Goal: Register for event/course

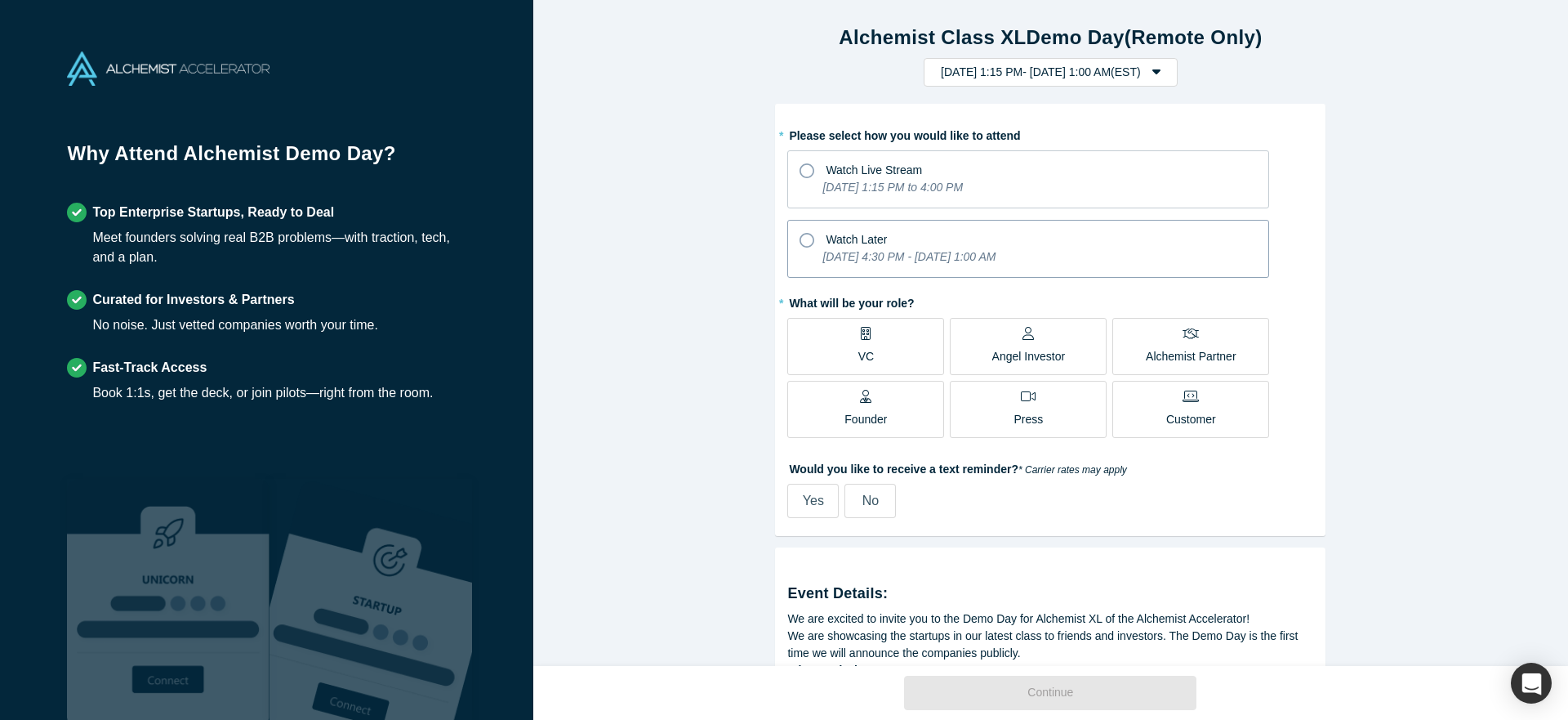
click at [801, 237] on icon at bounding box center [806, 239] width 14 height 14
click at [0, 0] on input "Watch Later [DATE] 4:30 PM - [DATE] 1:00 AM" at bounding box center [0, 0] width 0 height 0
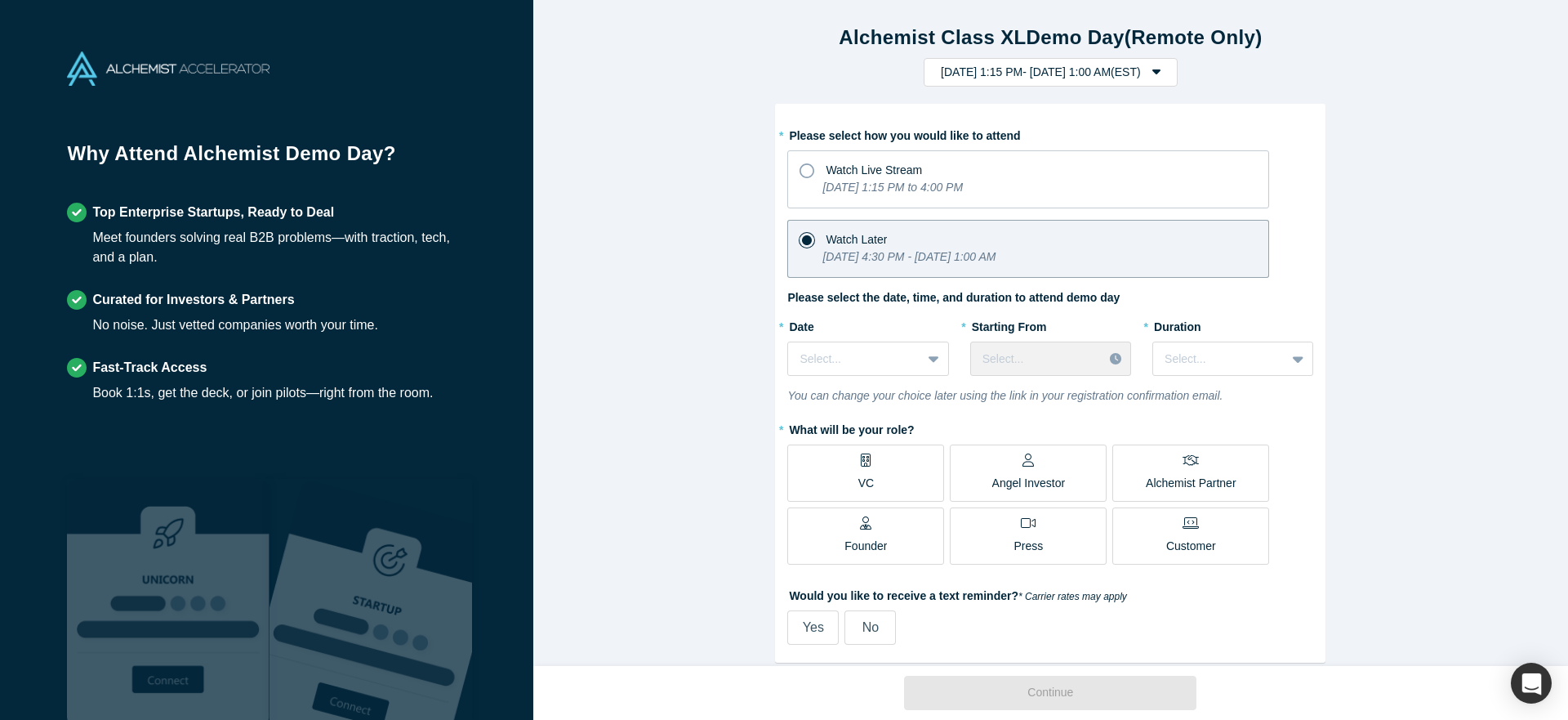
click at [815, 630] on span "Yes" at bounding box center [814, 627] width 21 height 13
click at [929, 358] on icon at bounding box center [934, 360] width 11 height 7
click at [845, 428] on div "[DATE]" at bounding box center [868, 430] width 160 height 30
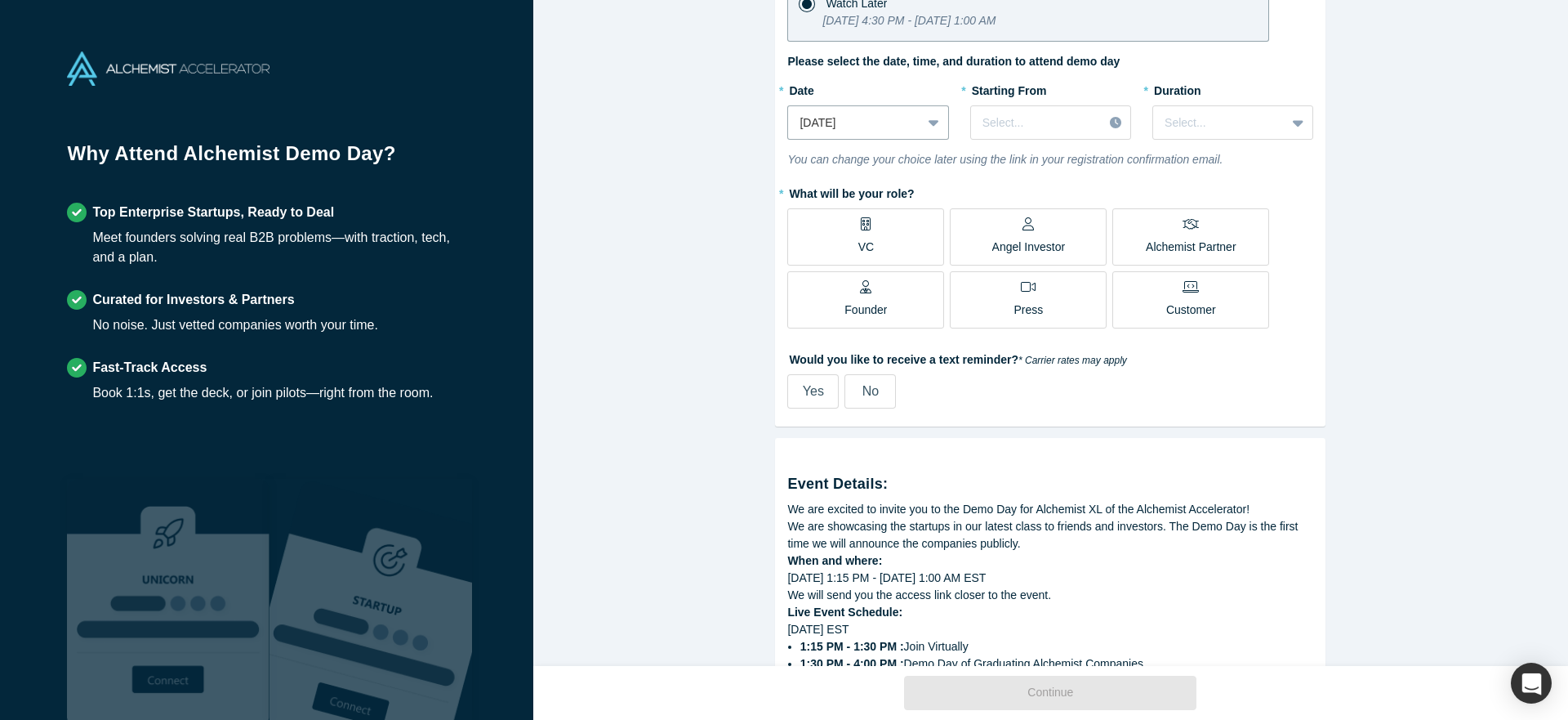
scroll to position [242, 0]
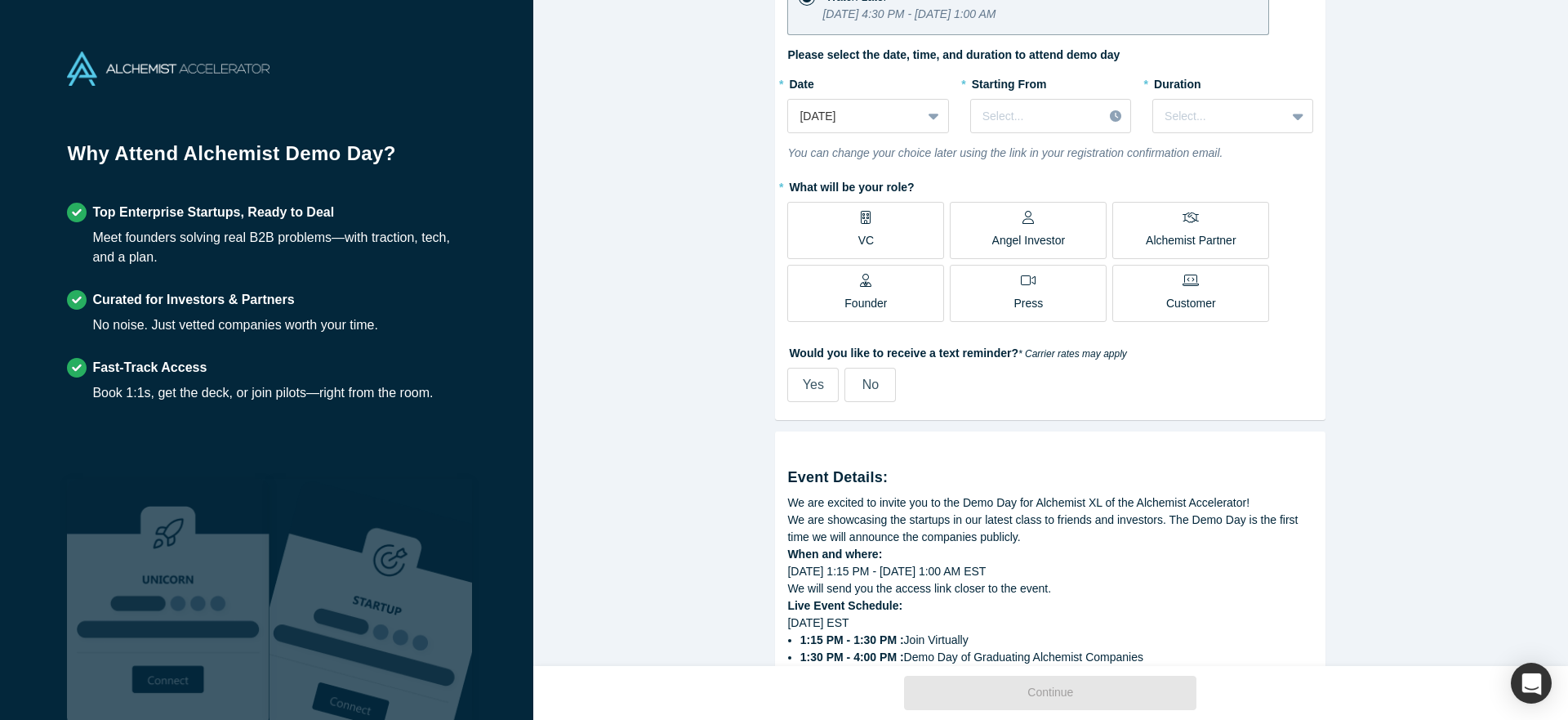
click at [809, 389] on span "Yes" at bounding box center [814, 385] width 21 height 13
click at [0, 0] on input "Yes" at bounding box center [0, 0] width 0 height 0
select select "US"
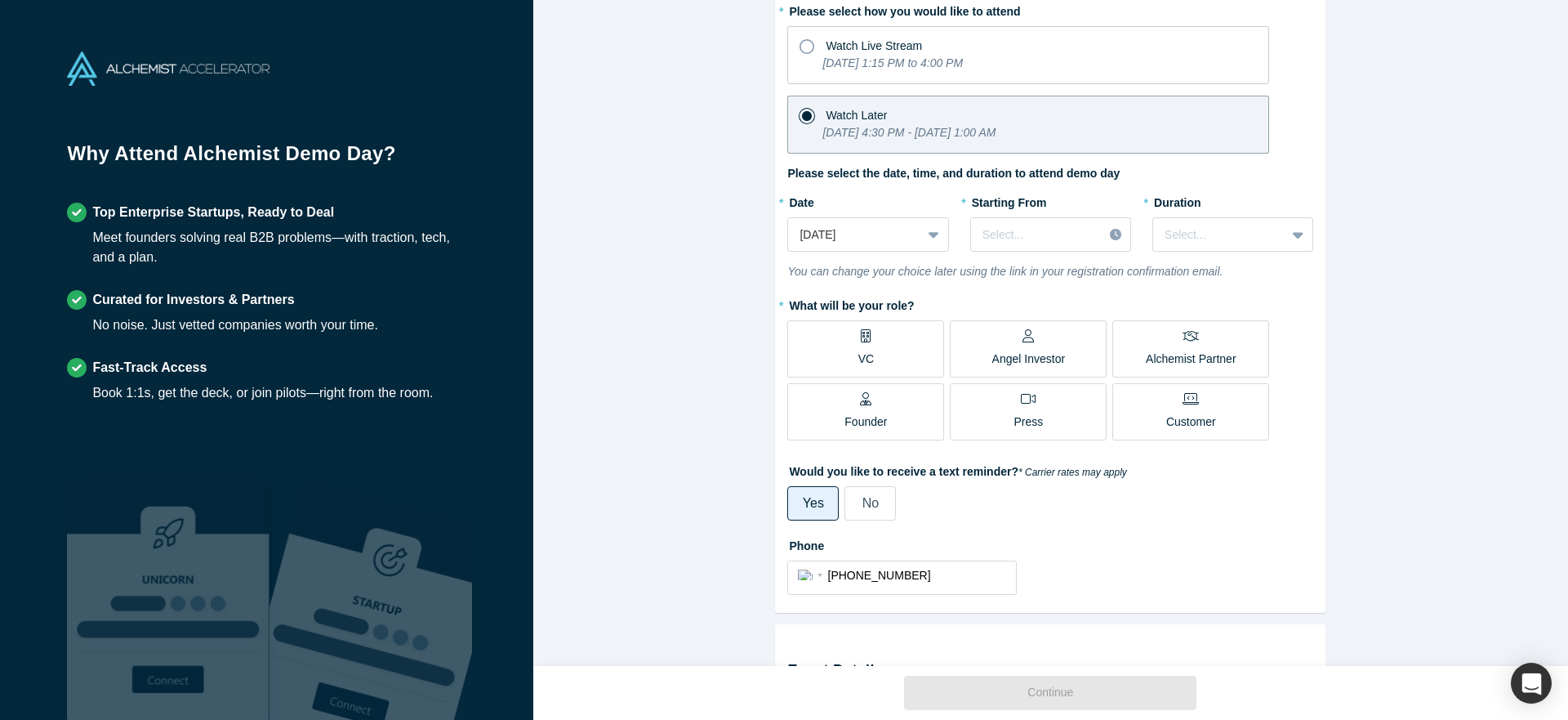
scroll to position [118, 0]
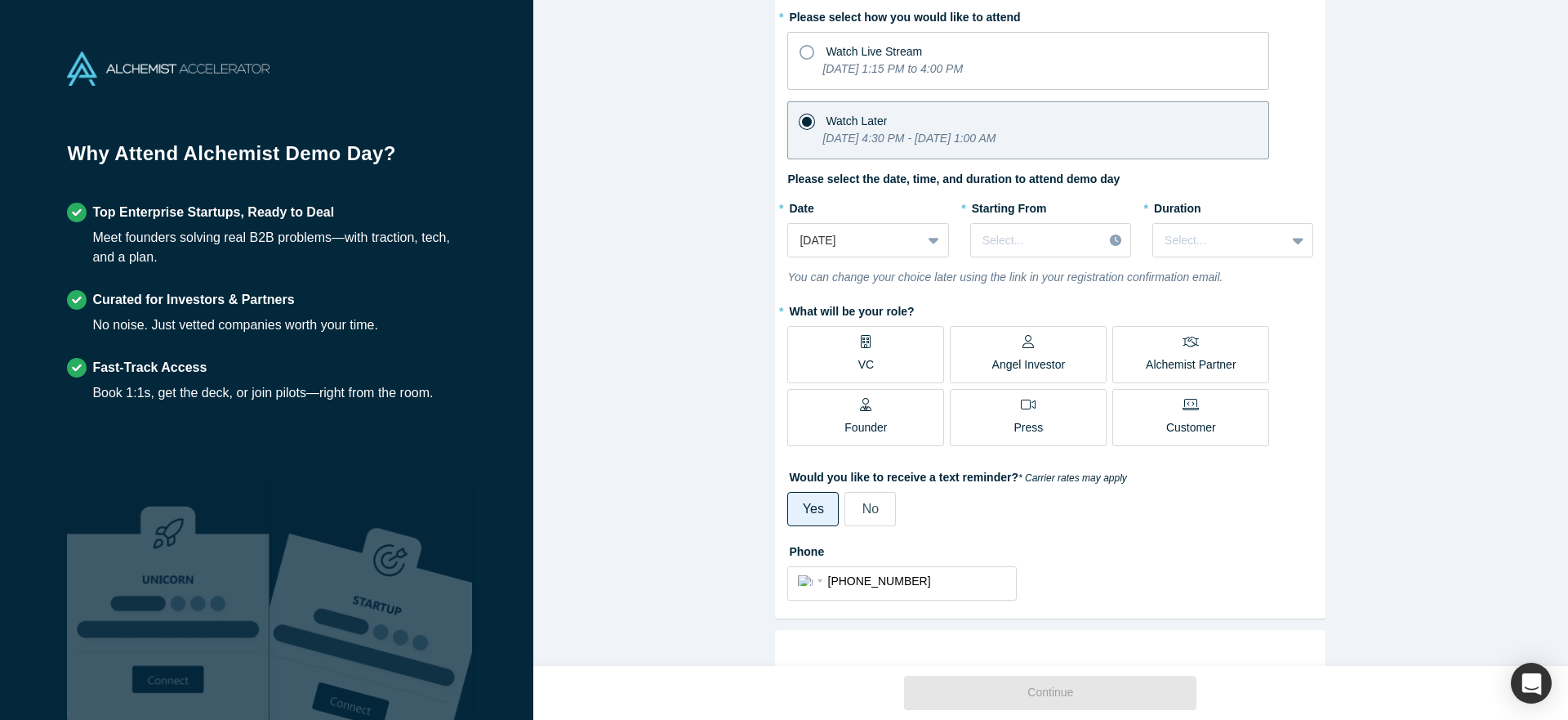
click at [1191, 352] on span "Alchemist Partner" at bounding box center [1191, 358] width 90 height 33
click at [0, 0] on input "Alchemist Partner" at bounding box center [0, 0] width 0 height 0
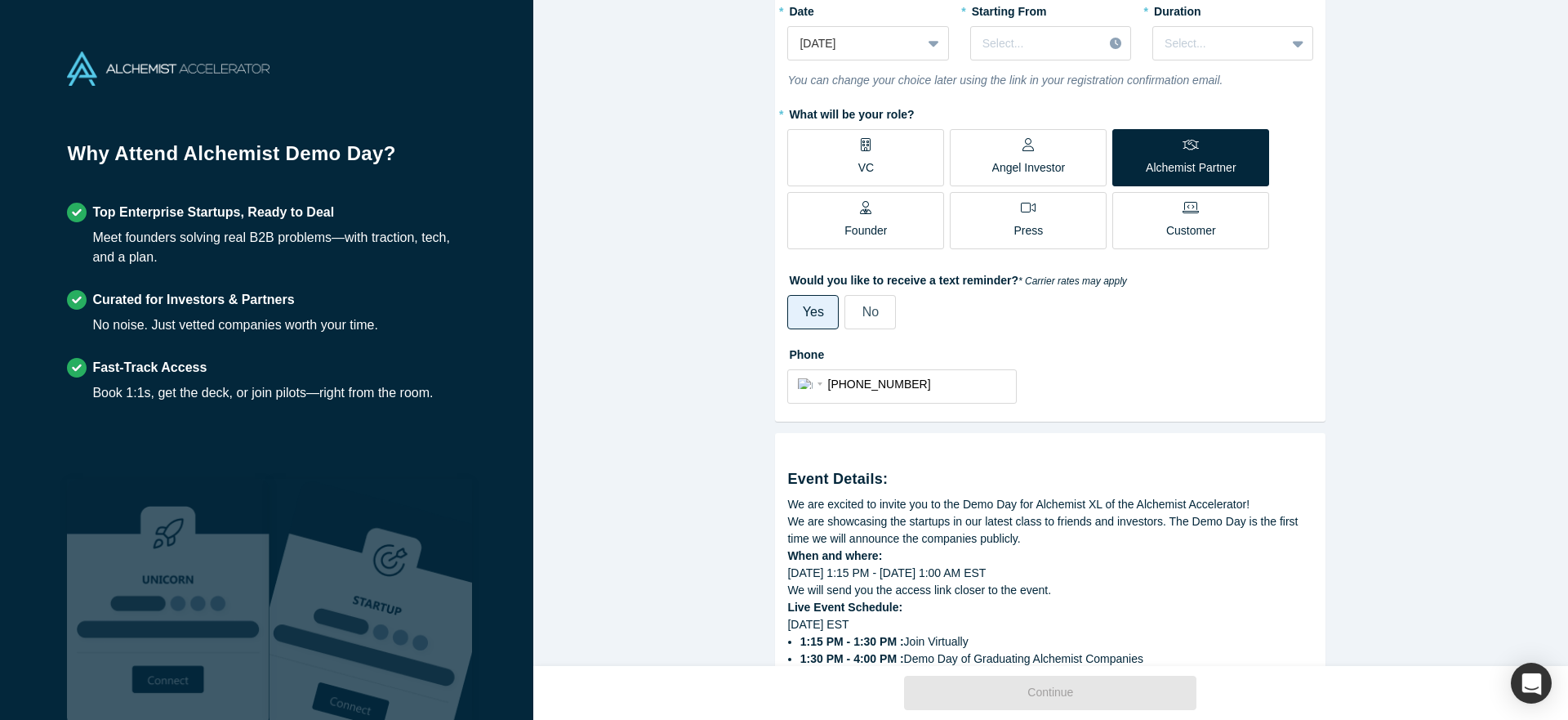
scroll to position [0, 0]
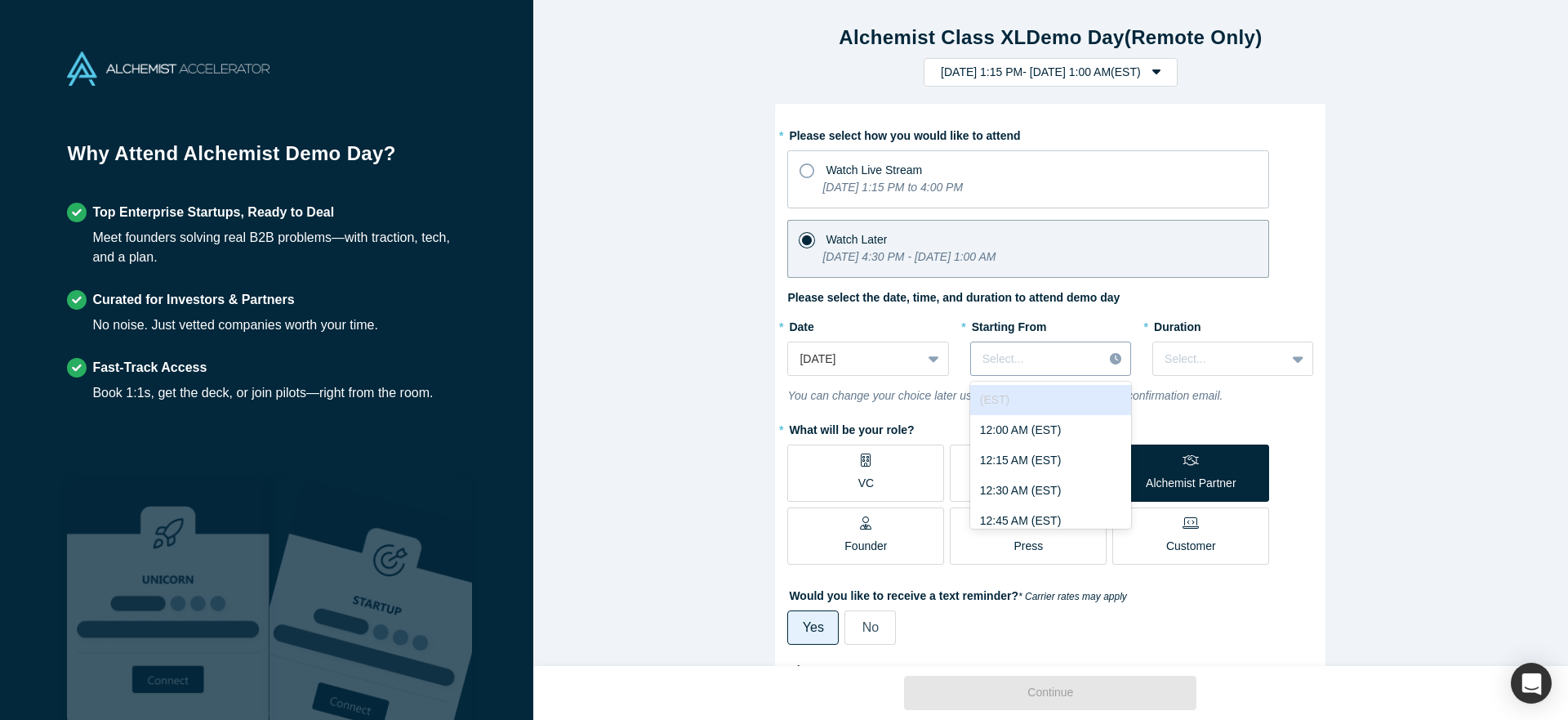
click at [1120, 358] on icon at bounding box center [1115, 359] width 12 height 12
click at [1000, 397] on div "11:00 AM (EST)" at bounding box center [1050, 399] width 160 height 30
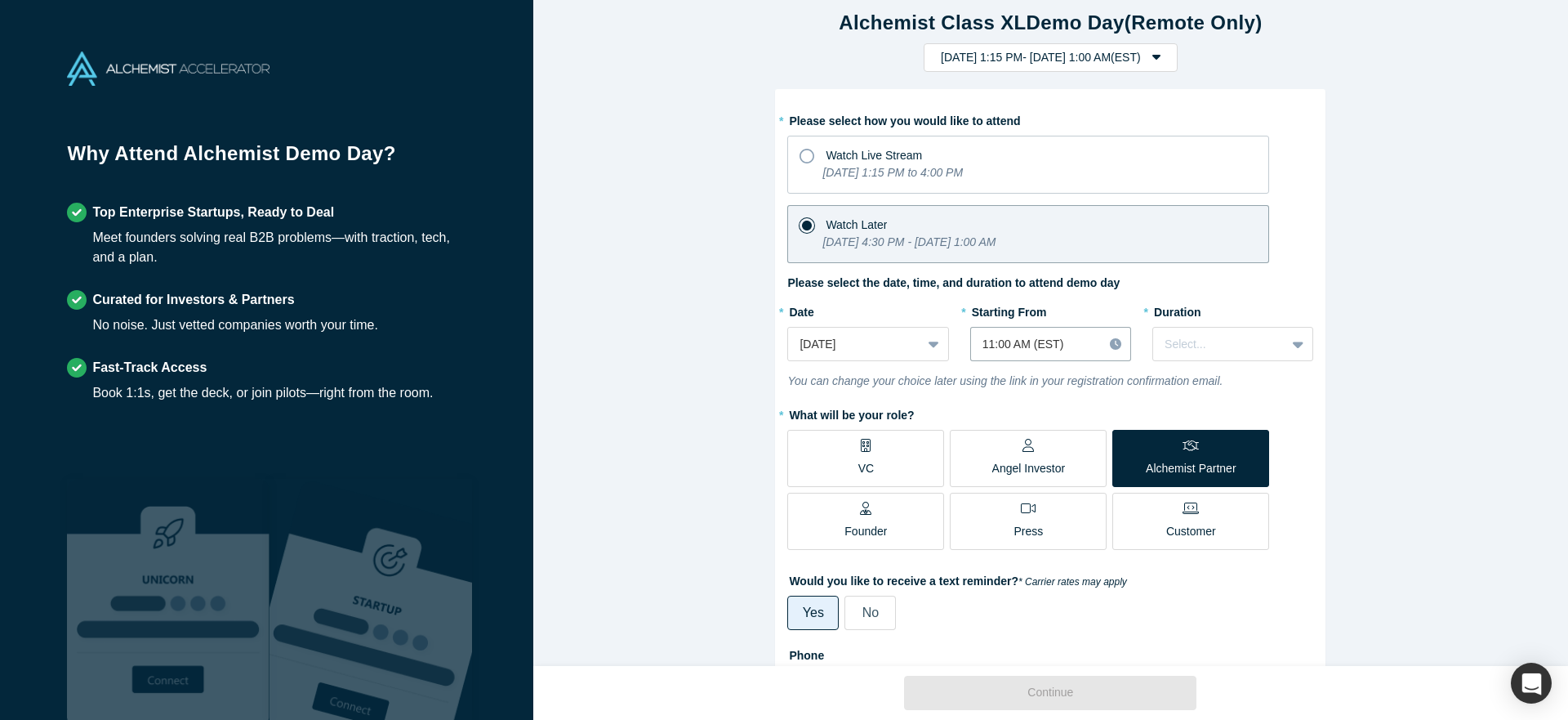
scroll to position [0, 0]
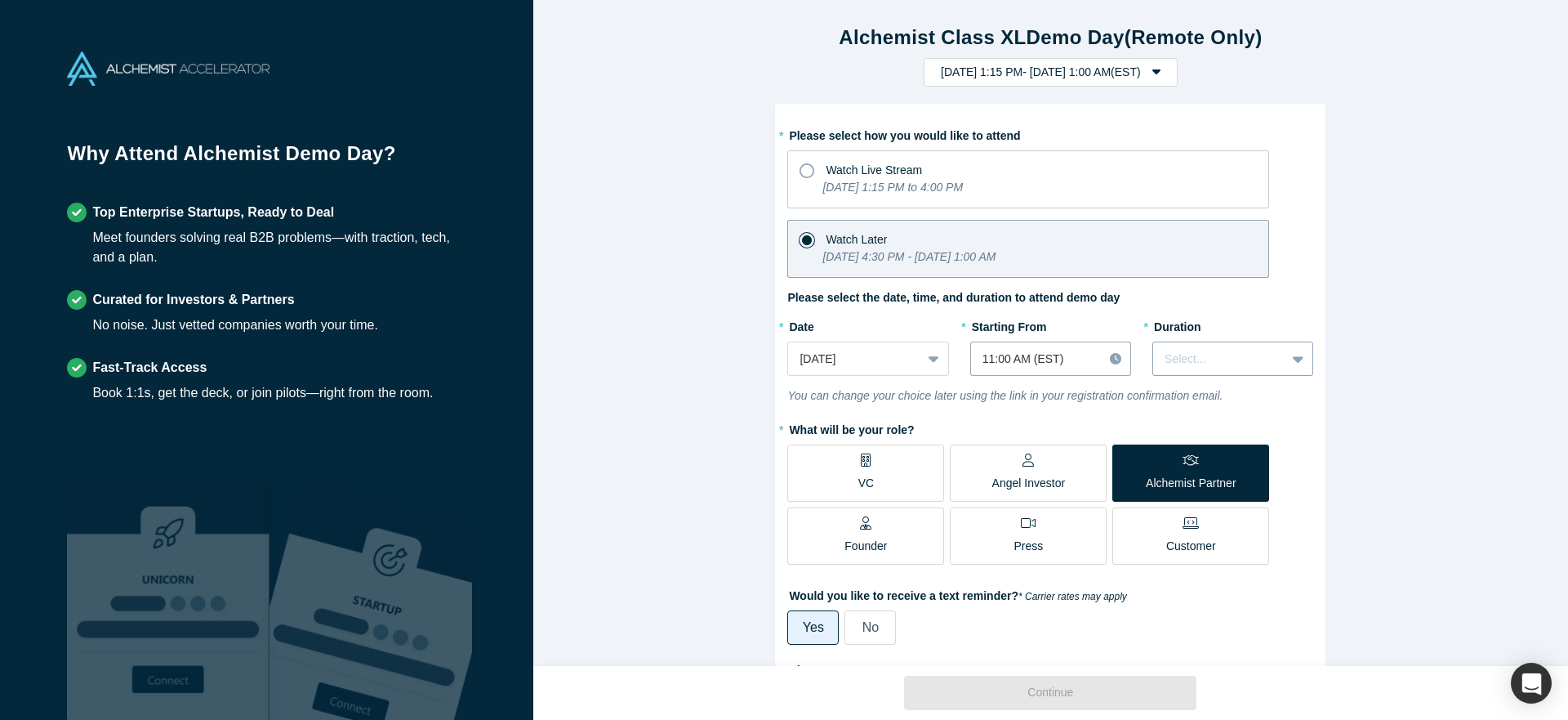
click at [1297, 356] on icon at bounding box center [1298, 359] width 11 height 16
click at [1174, 430] on div "1 hour" at bounding box center [1233, 430] width 160 height 30
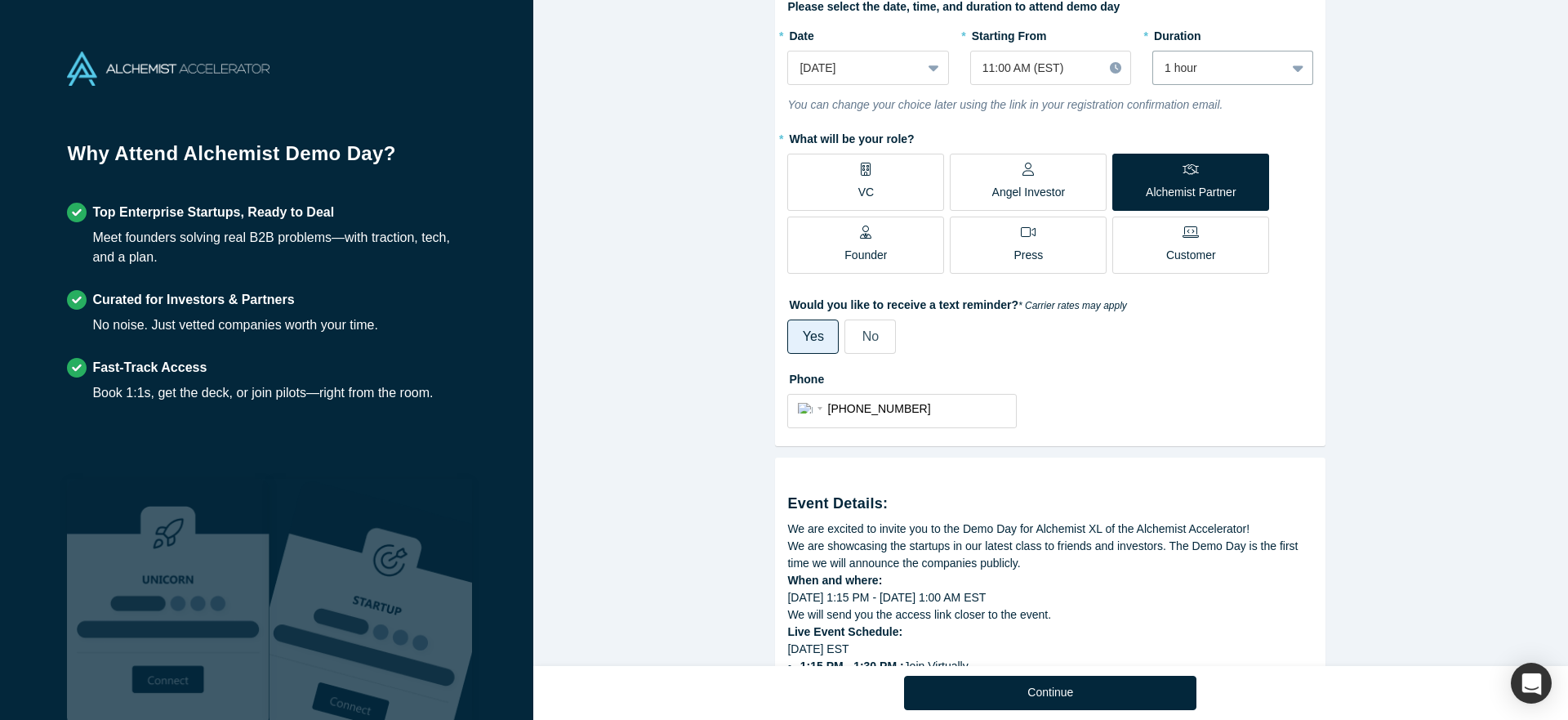
scroll to position [291, 0]
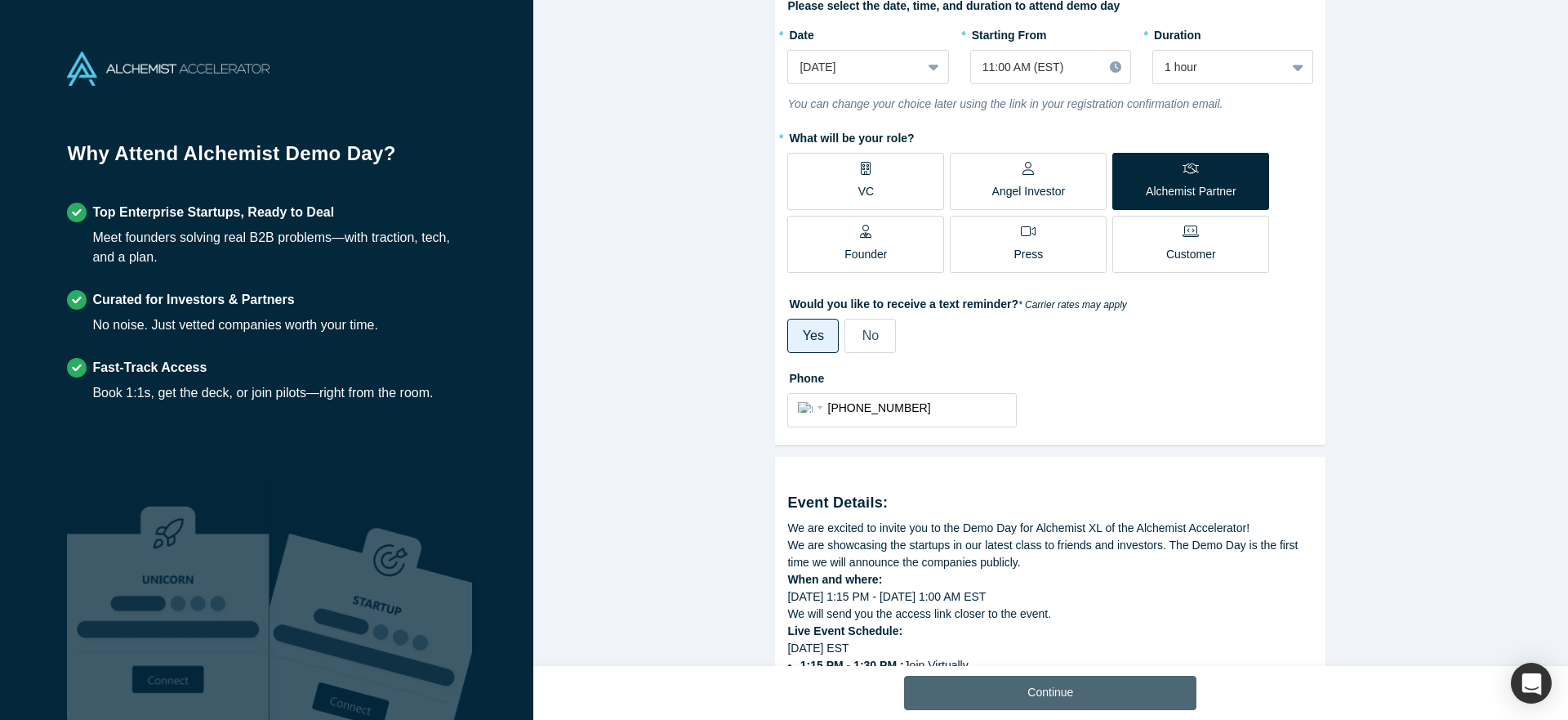
click at [1058, 688] on button "Continue" at bounding box center [1050, 693] width 292 height 35
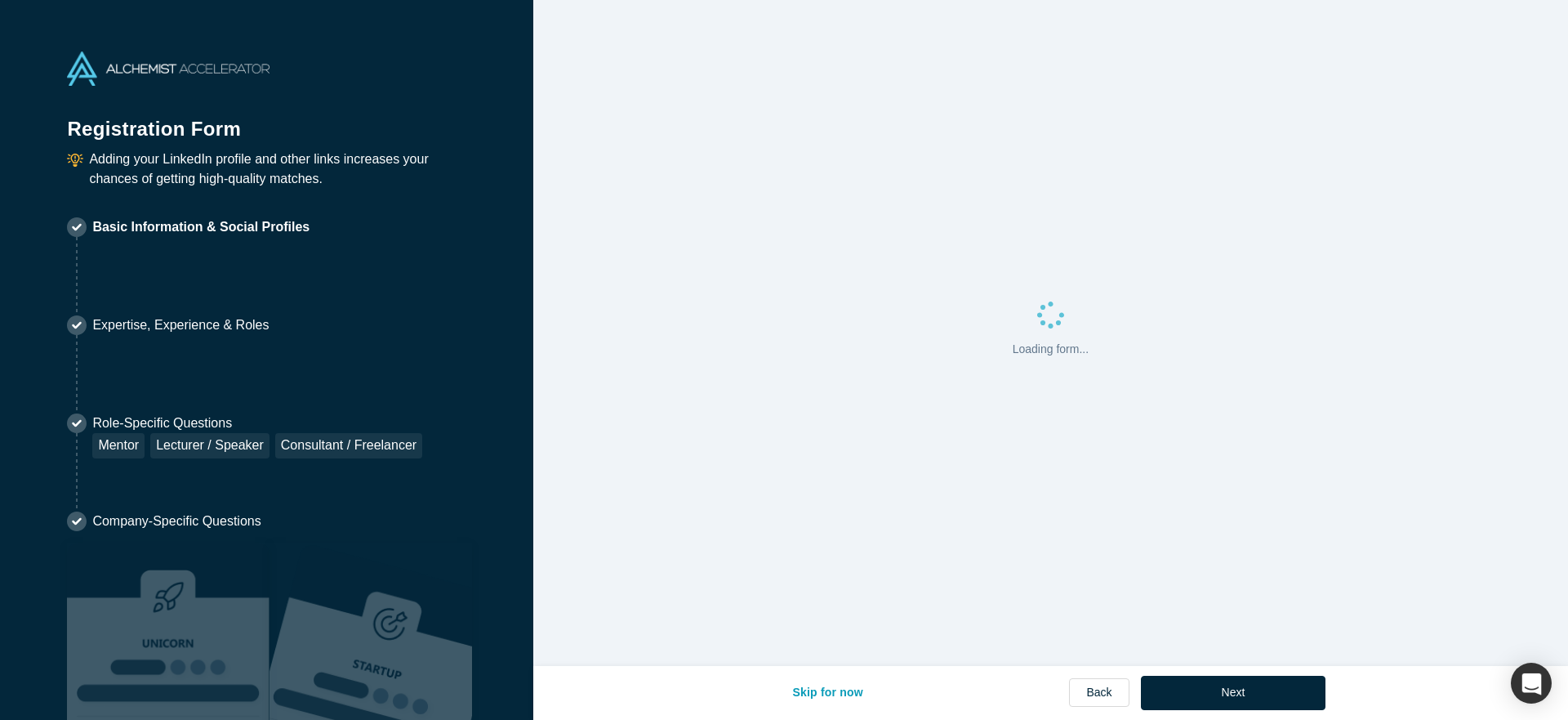
select select "US"
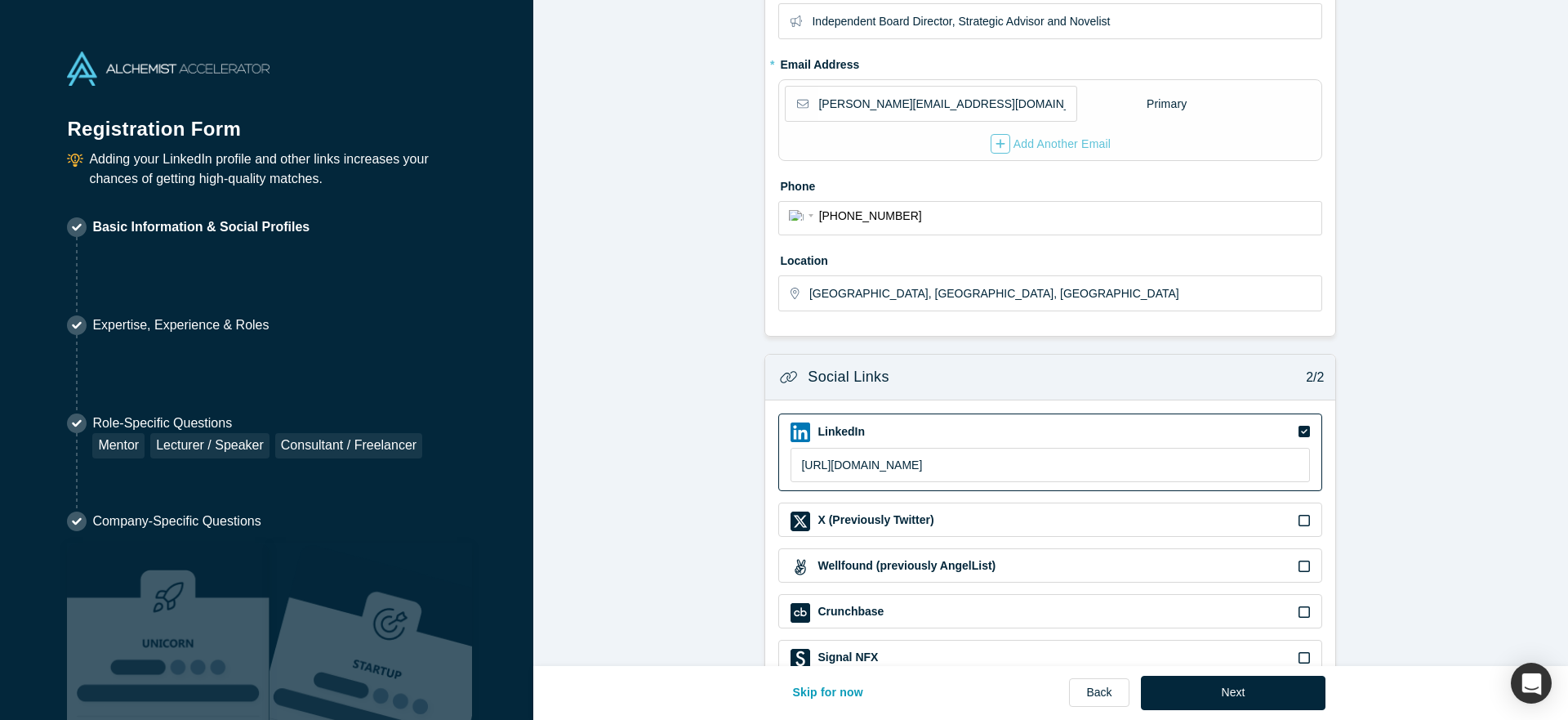
scroll to position [438, 0]
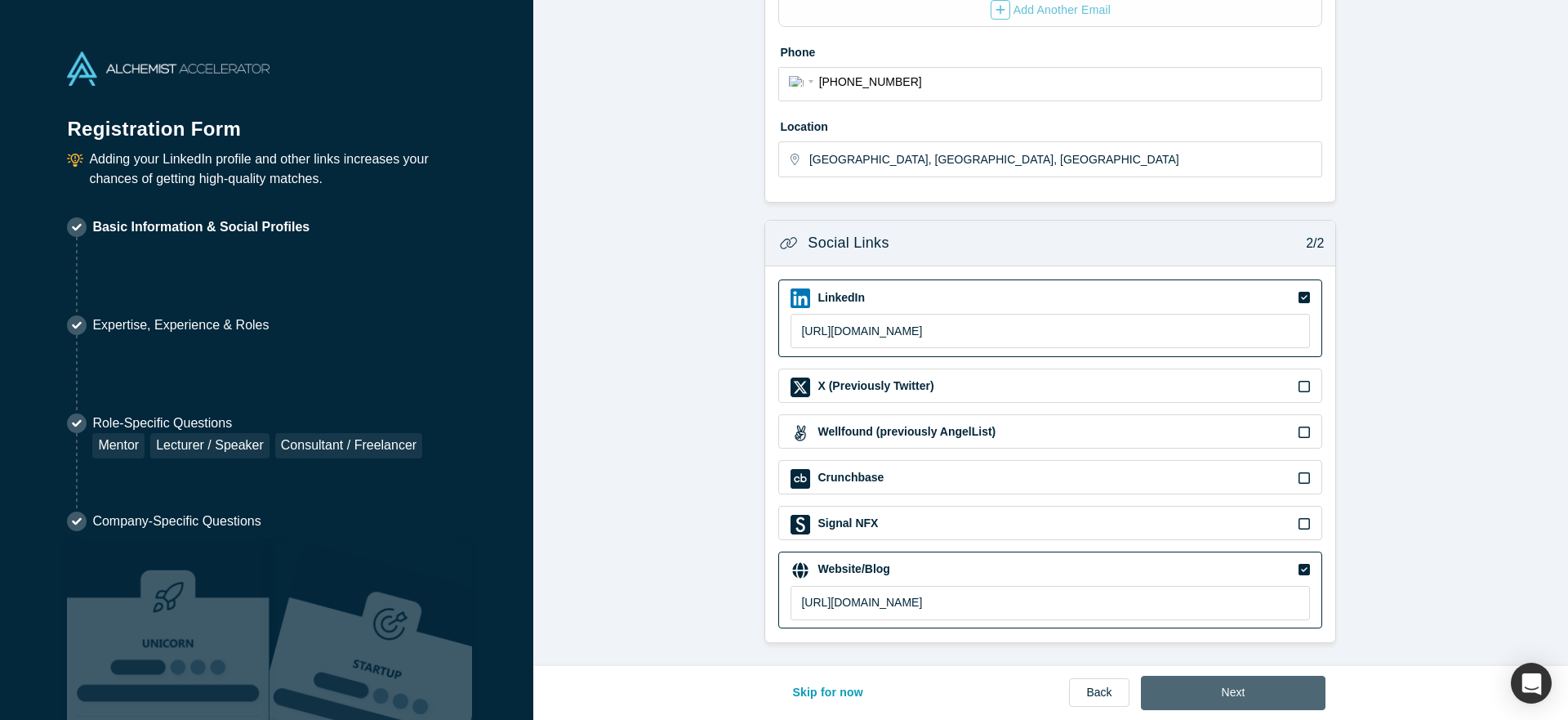
click at [1219, 691] on button "Next" at bounding box center [1234, 693] width 185 height 35
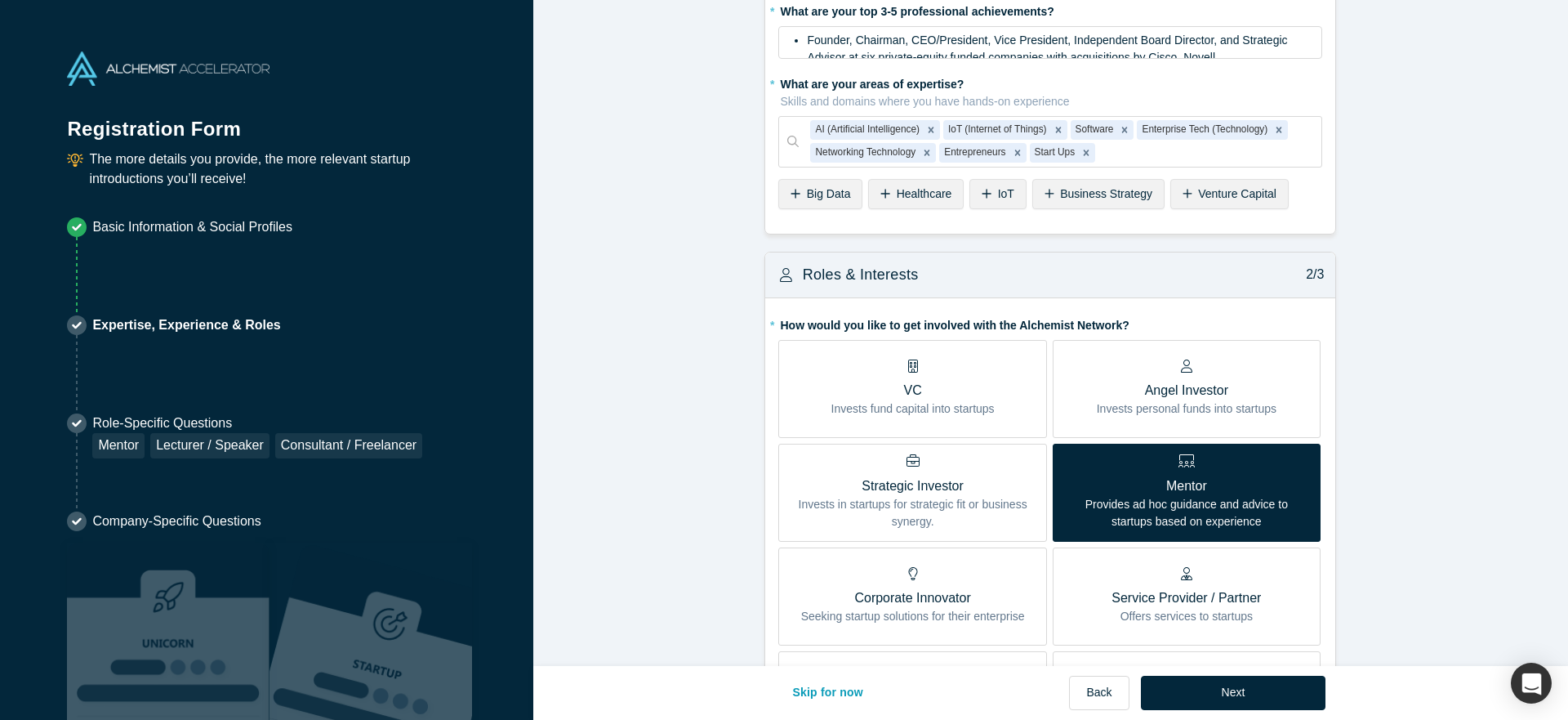
scroll to position [75, 0]
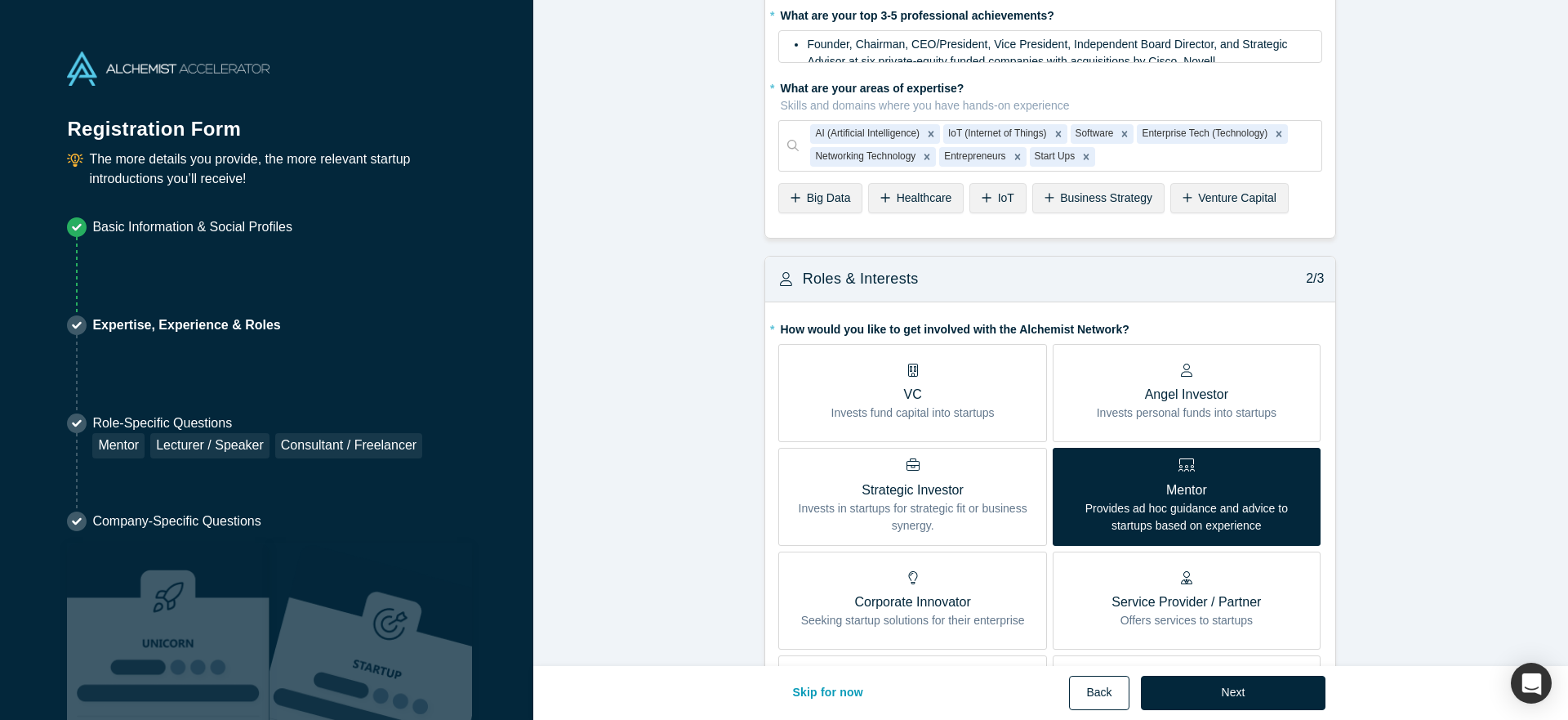
click at [1098, 693] on button "Back" at bounding box center [1099, 693] width 60 height 35
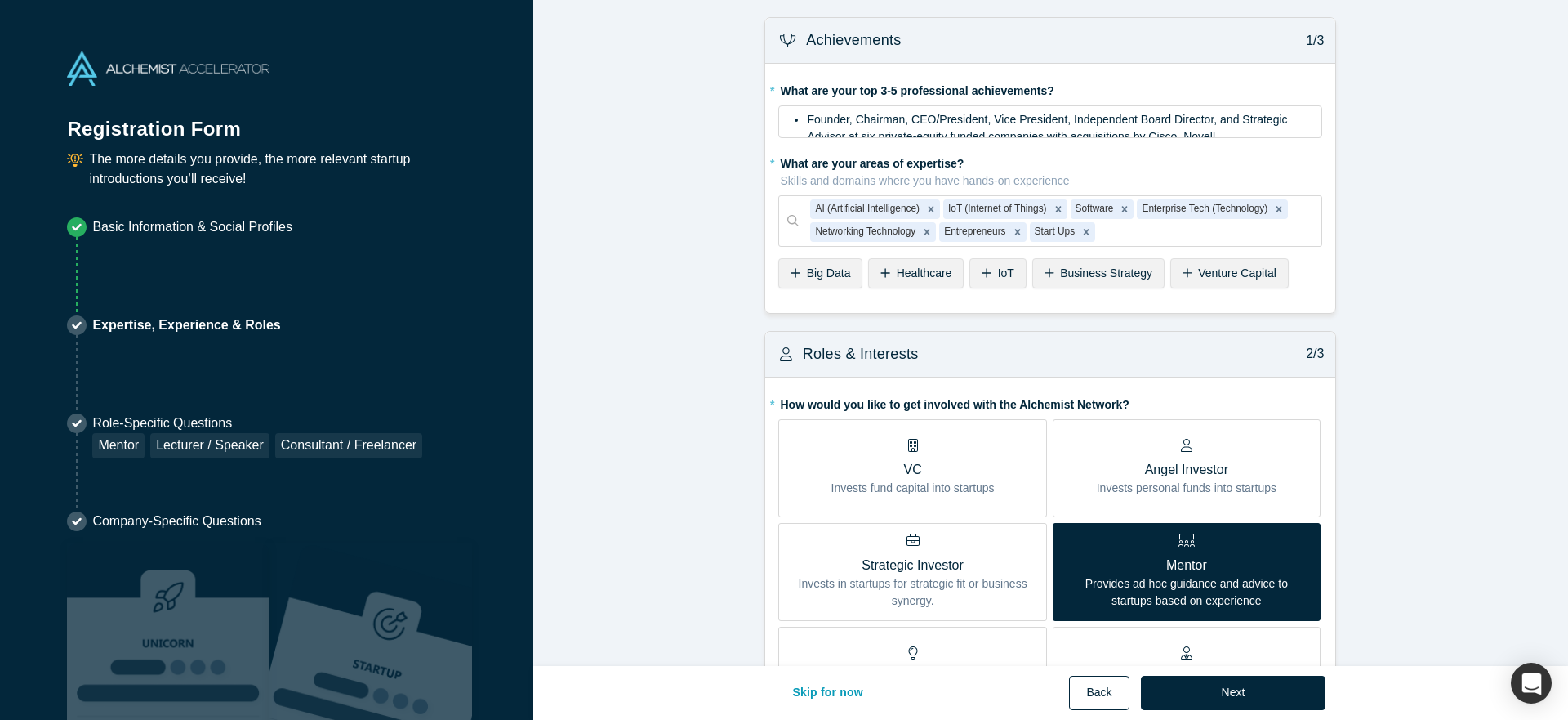
select select "US"
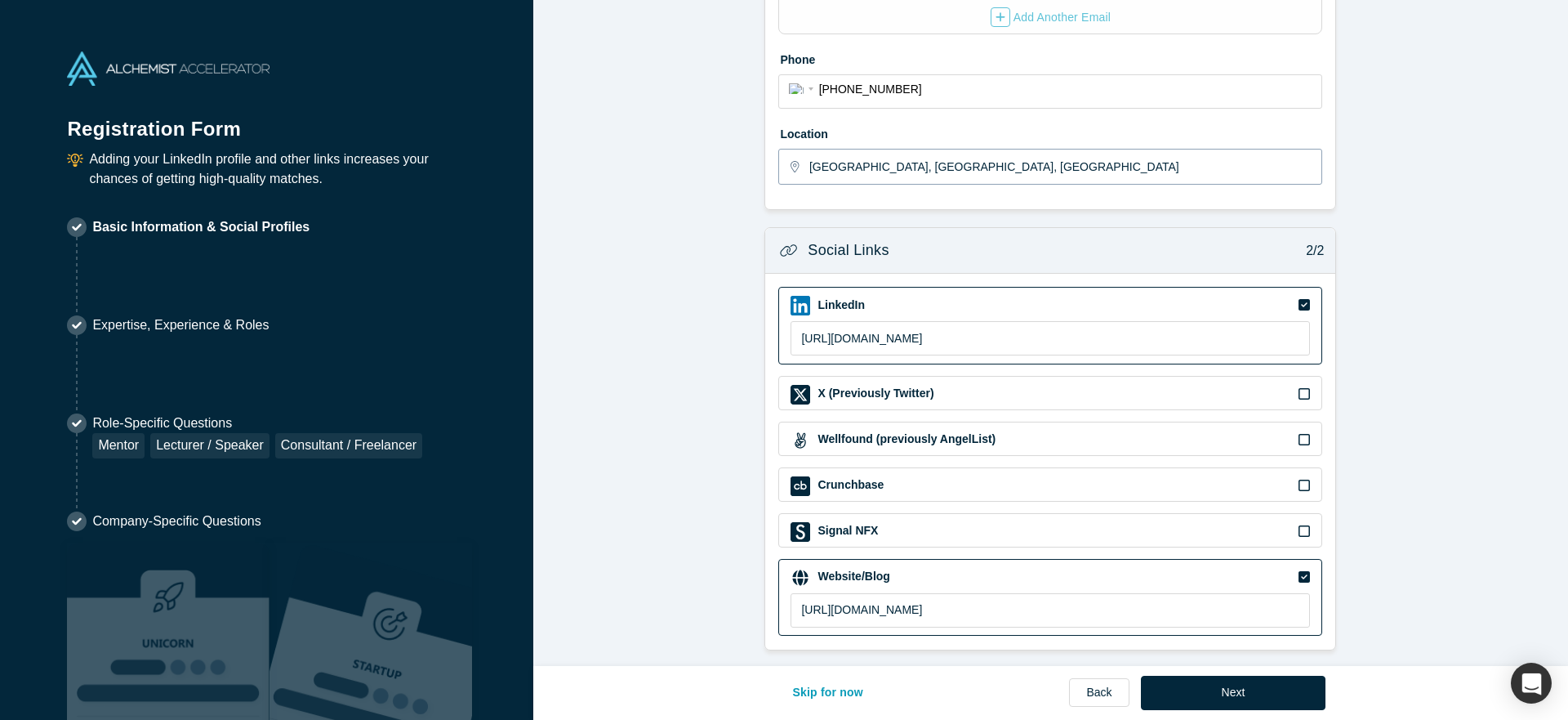
scroll to position [438, 0]
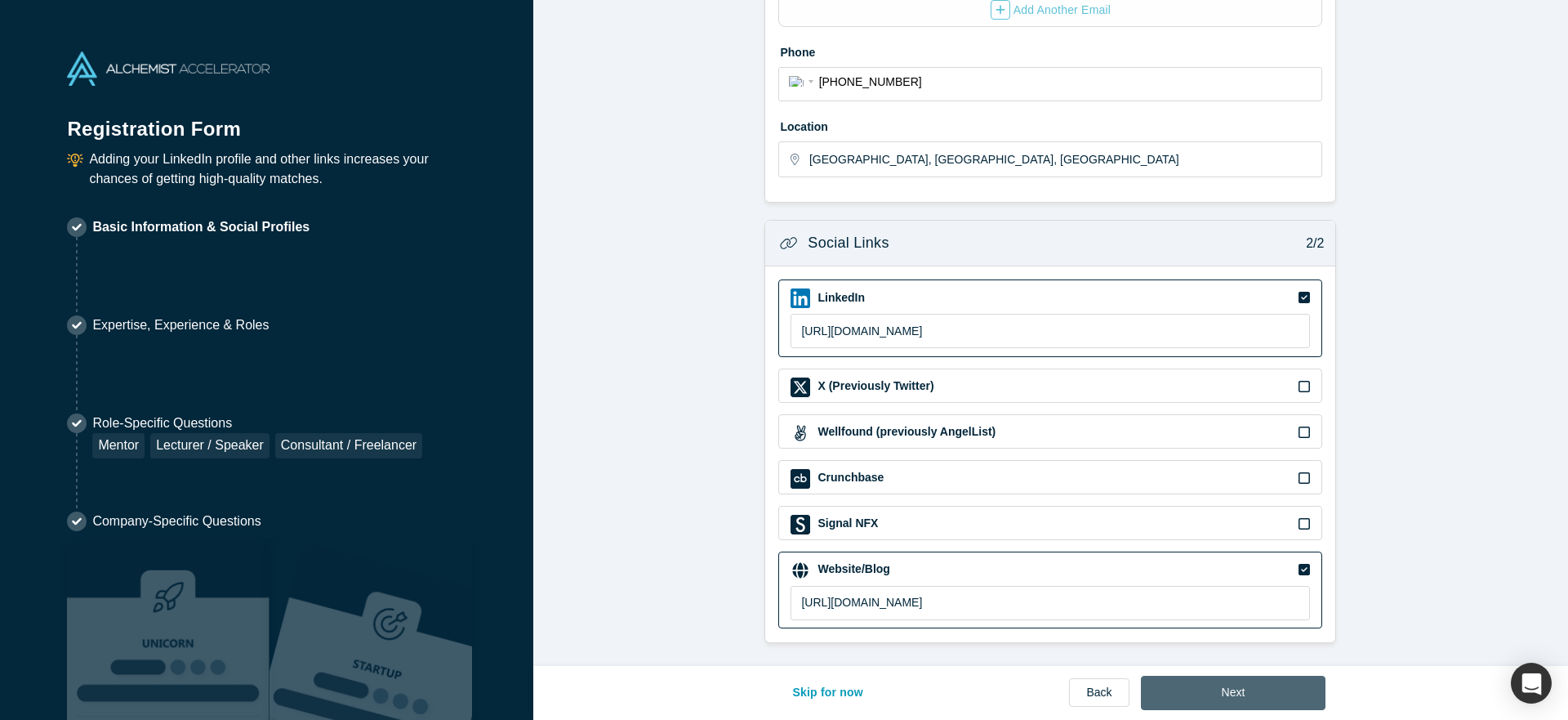
click at [1216, 686] on button "Next" at bounding box center [1234, 693] width 185 height 35
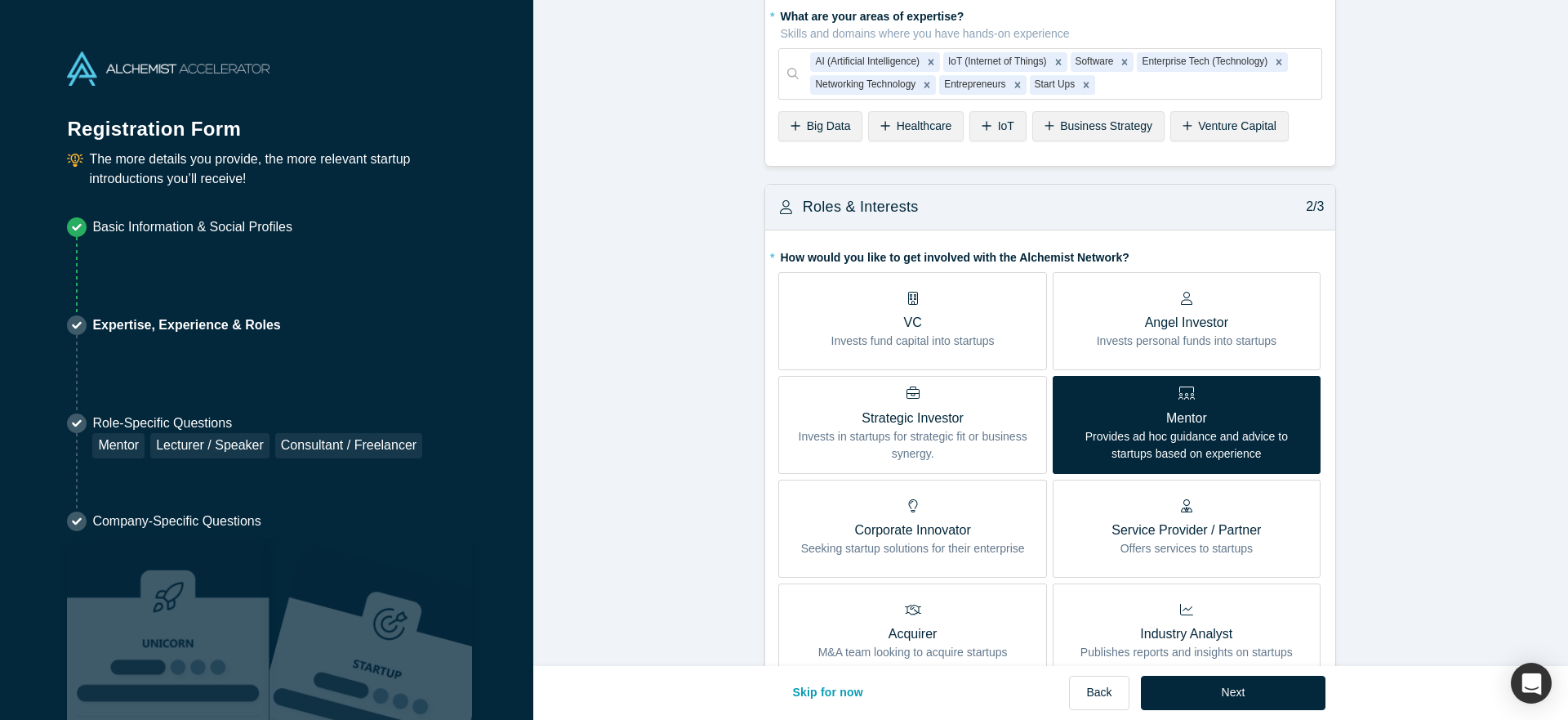
scroll to position [166, 0]
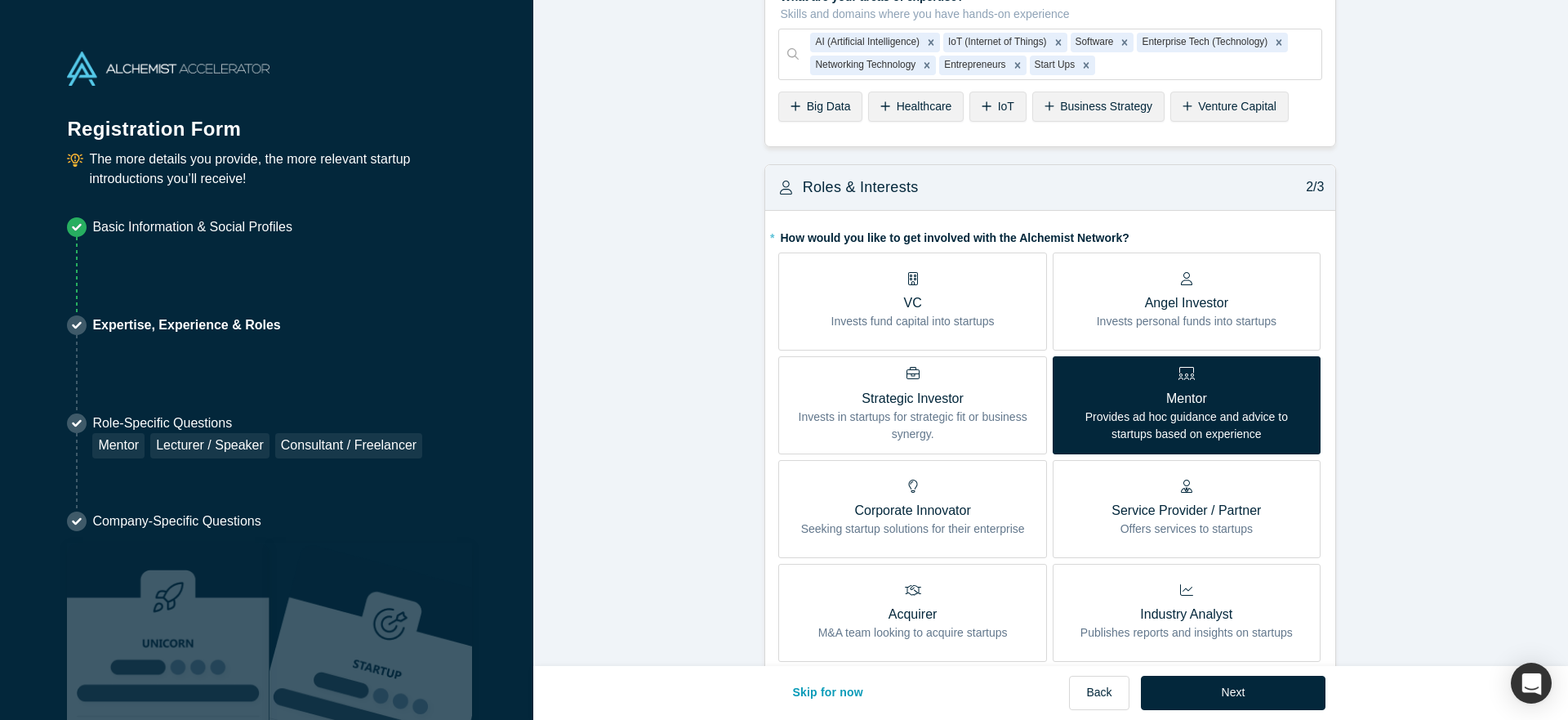
click at [1187, 405] on p "Mentor" at bounding box center [1187, 399] width 243 height 19
click at [0, 0] on input "Mentor Provides ad hoc guidance and advice to startups based on experience" at bounding box center [0, 0] width 0 height 0
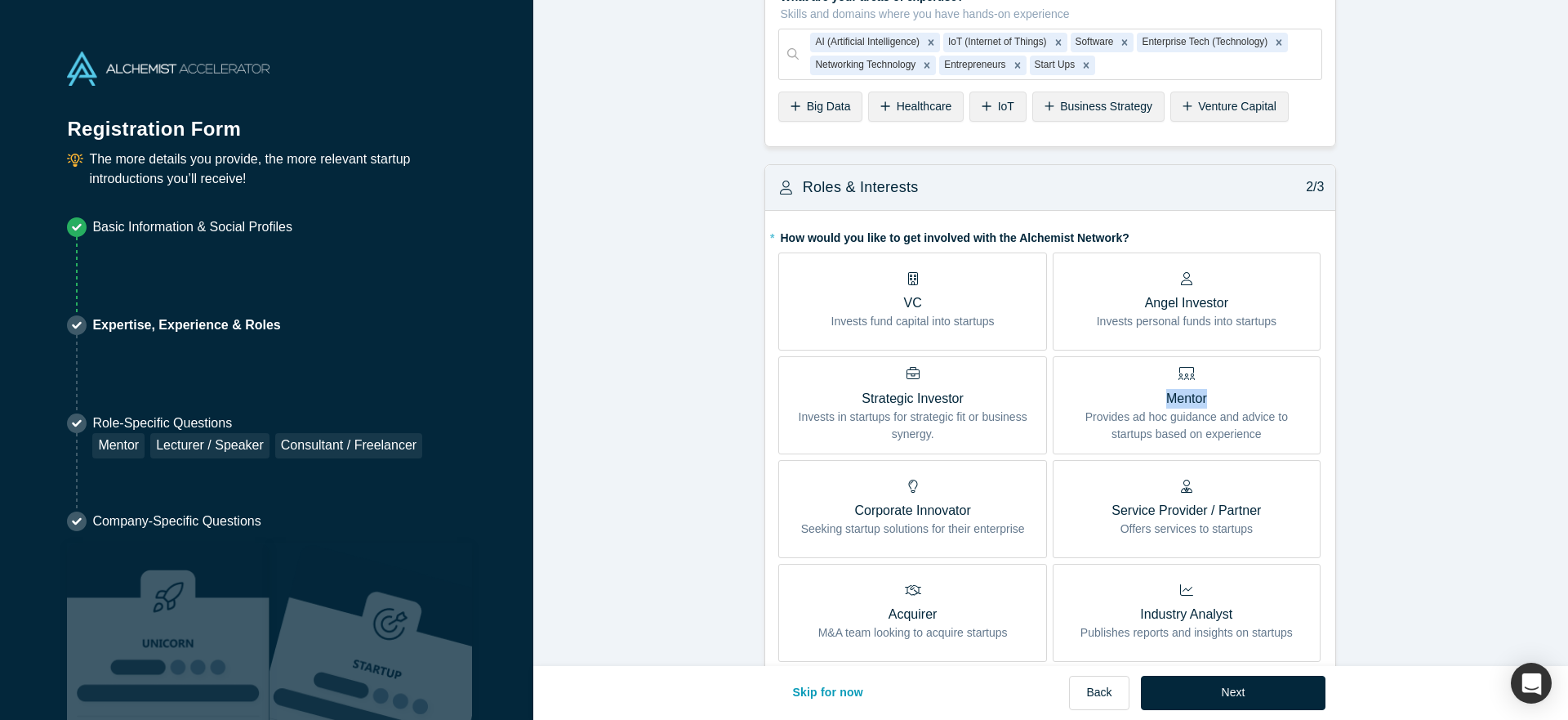
click at [1187, 405] on p "Mentor" at bounding box center [1187, 399] width 243 height 19
click at [0, 0] on input "Mentor Provides ad hoc guidance and advice to startups based on experience" at bounding box center [0, 0] width 0 height 0
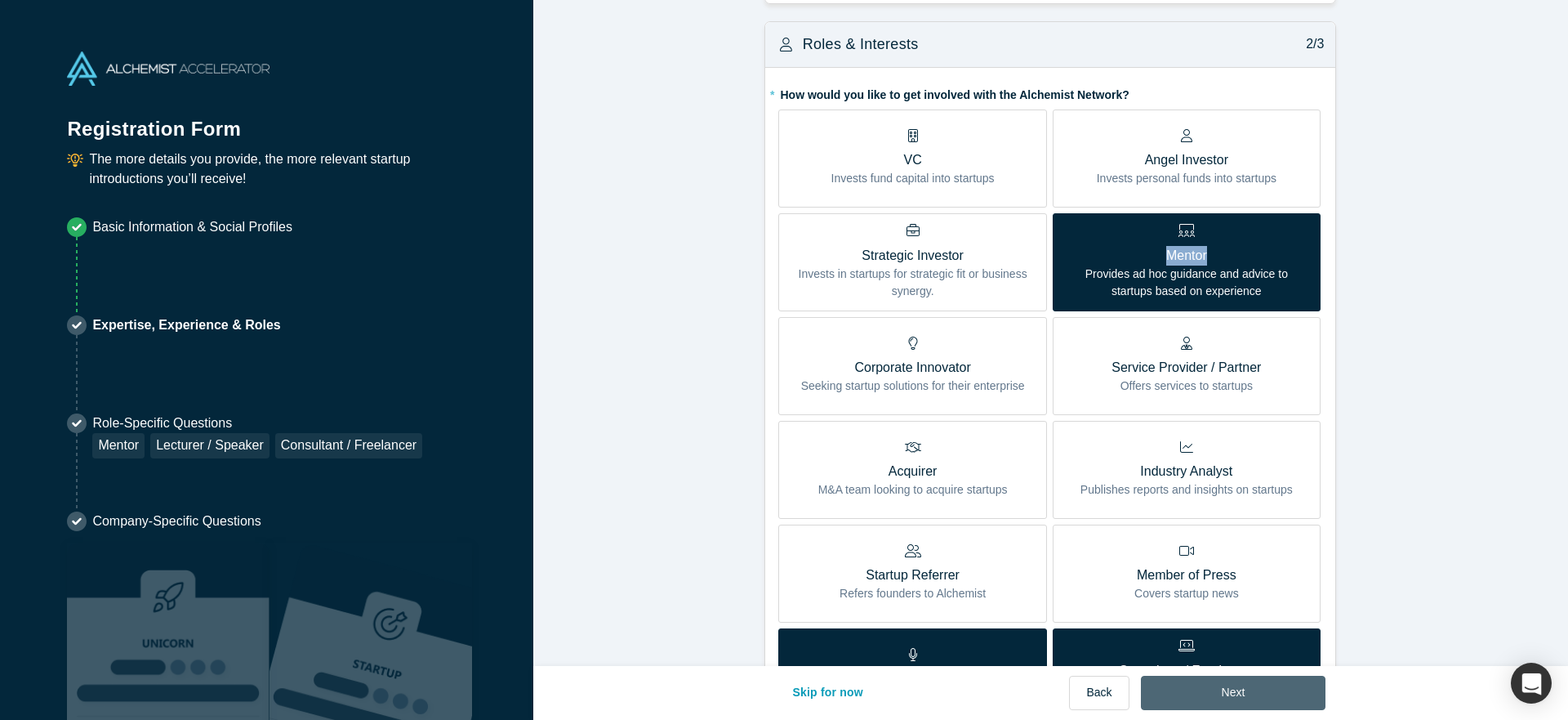
scroll to position [312, 0]
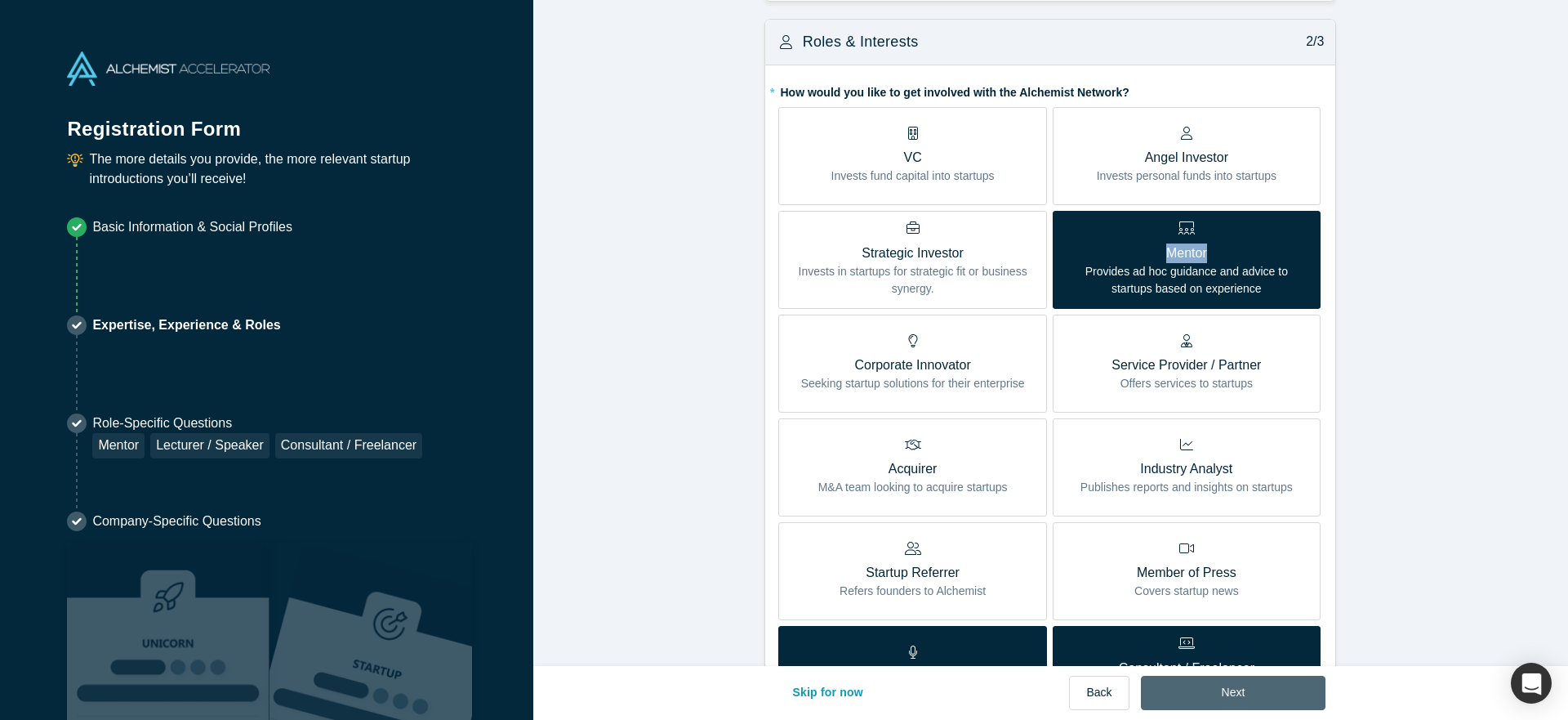
click at [1222, 696] on button "Next" at bounding box center [1234, 693] width 185 height 35
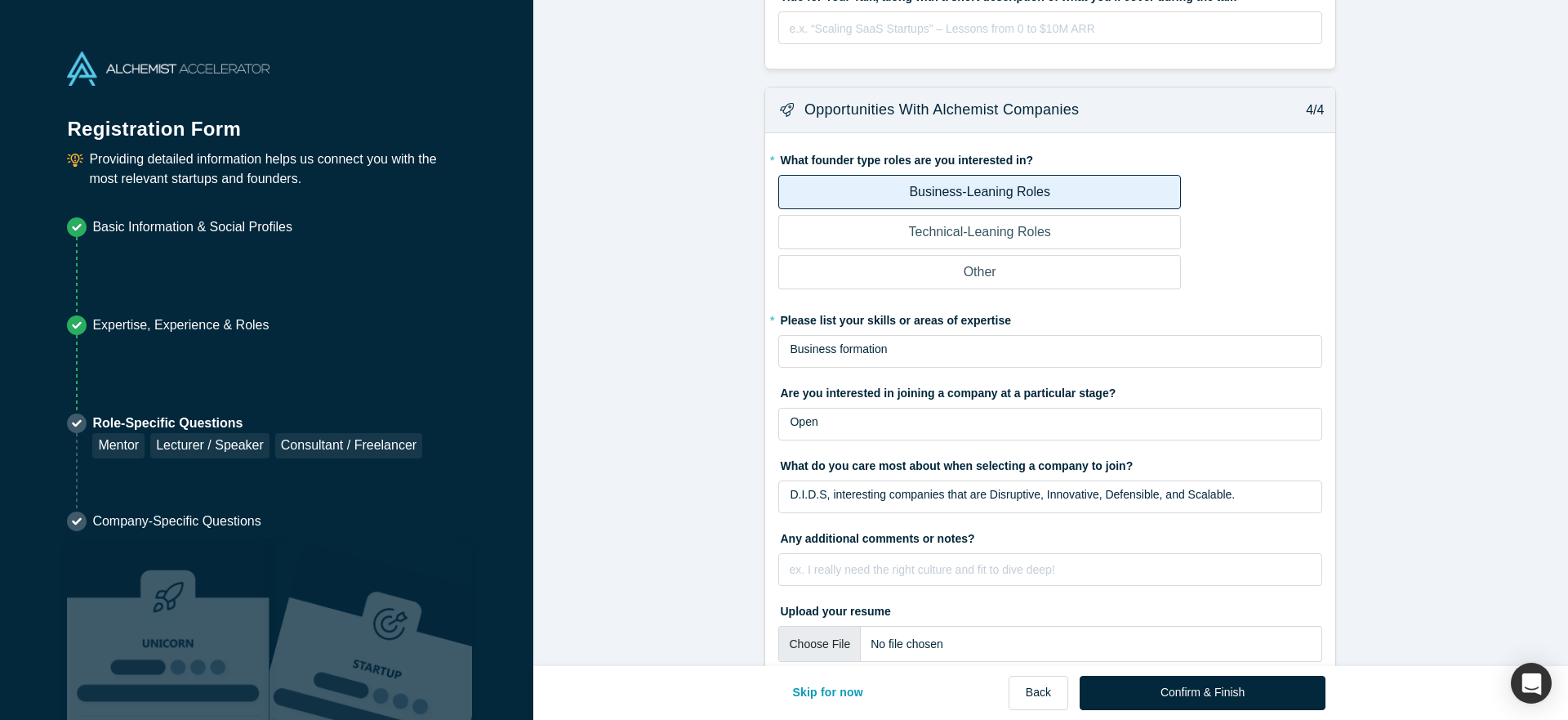
scroll to position [1440, 0]
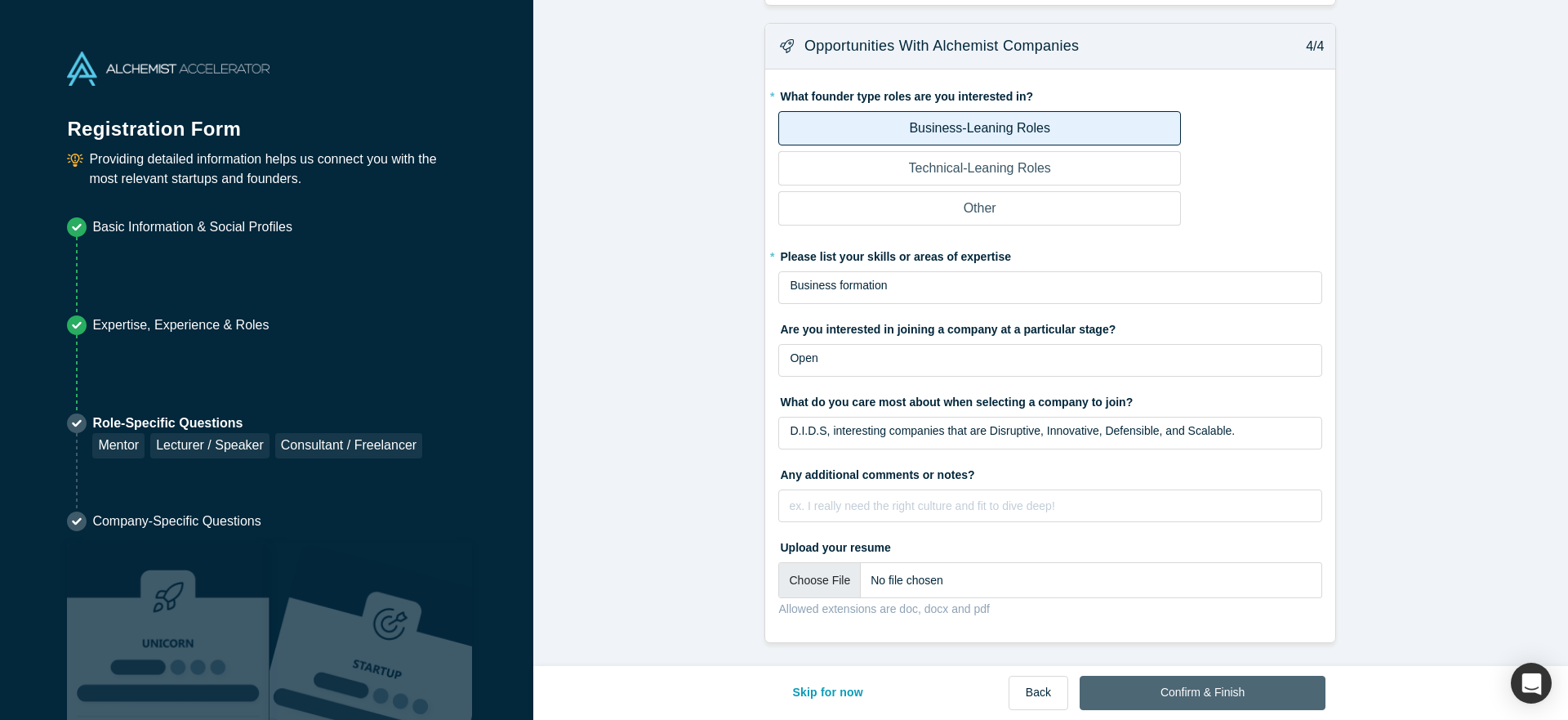
click at [1192, 690] on button "Confirm & Finish" at bounding box center [1203, 693] width 246 height 35
